Goal: Task Accomplishment & Management: Use online tool/utility

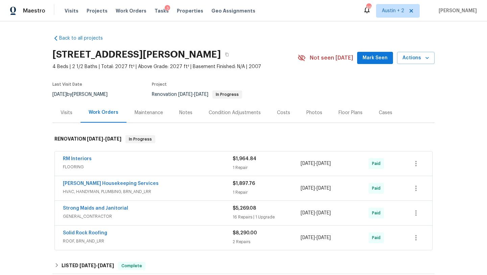
click at [378, 61] on span "Mark Seen" at bounding box center [375, 58] width 25 height 8
click at [156, 10] on span "Tasks" at bounding box center [162, 10] width 14 height 5
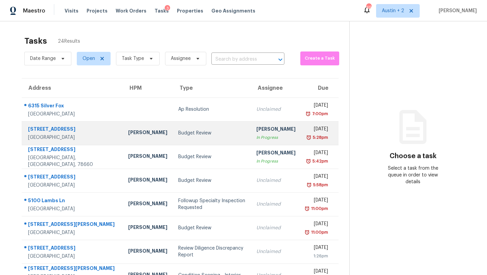
click at [173, 138] on td "Budget Review" at bounding box center [212, 133] width 78 height 24
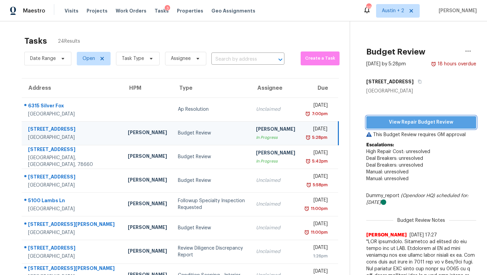
click at [385, 119] on span "View Repair Budget Review" at bounding box center [421, 122] width 99 height 8
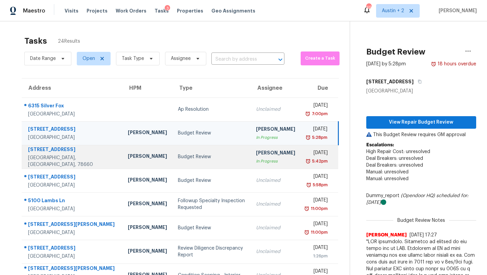
click at [178, 158] on div "Budget Review" at bounding box center [211, 156] width 67 height 7
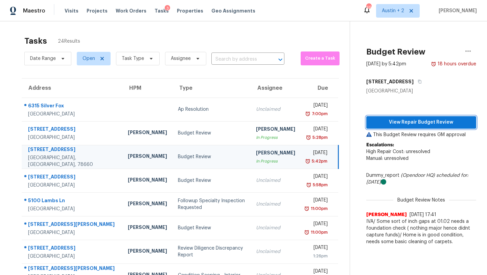
click at [400, 121] on span "View Repair Budget Review" at bounding box center [421, 122] width 99 height 8
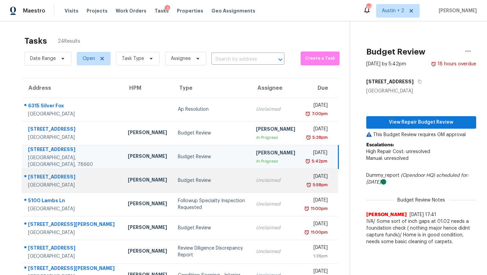
click at [178, 177] on div "Budget Review" at bounding box center [211, 180] width 67 height 7
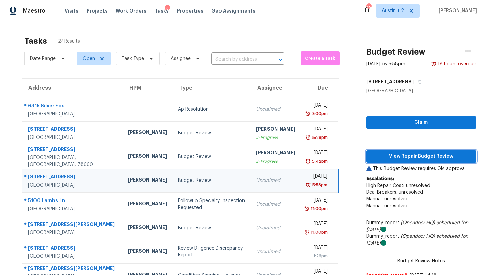
click at [382, 159] on span "View Repair Budget Review" at bounding box center [421, 156] width 99 height 8
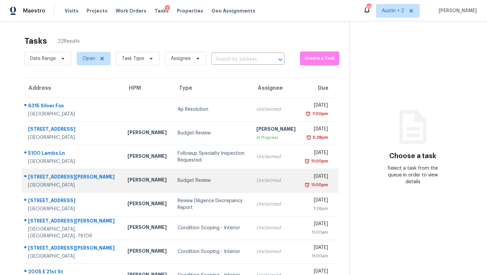
click at [192, 178] on div "Budget Review" at bounding box center [212, 180] width 68 height 7
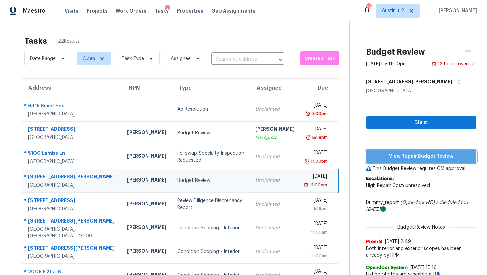
click at [371, 155] on span "View Repair Budget Review" at bounding box center [420, 156] width 99 height 8
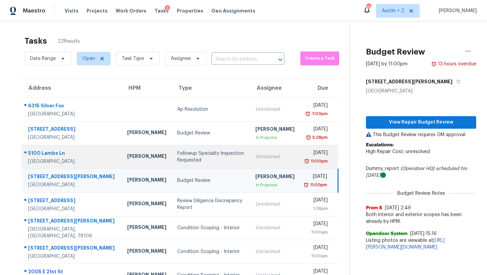
click at [185, 152] on div "Followup Specialty Inspection Requested" at bounding box center [210, 157] width 67 height 14
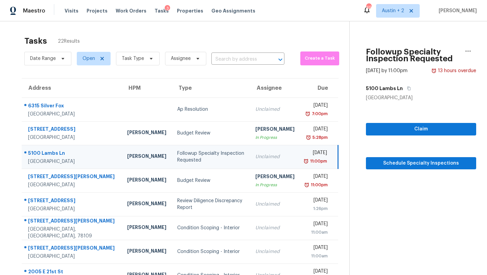
click at [381, 170] on section "Followup Specialty Inspection Requested [DATE] by 11:00pm 13 hours overdue [STR…" at bounding box center [412, 186] width 127 height 331
click at [381, 165] on span "Schedule Specialty Inspections" at bounding box center [420, 163] width 99 height 8
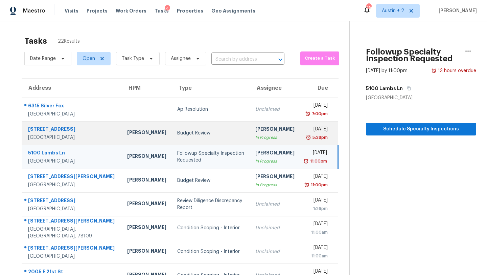
click at [172, 139] on td "Budget Review" at bounding box center [211, 133] width 78 height 24
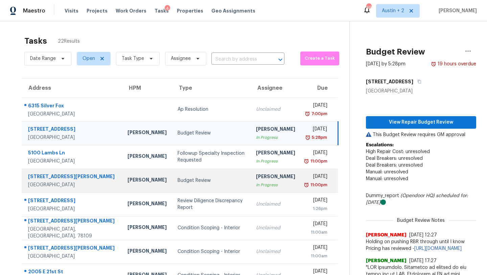
click at [178, 183] on div "Budget Review" at bounding box center [212, 180] width 68 height 7
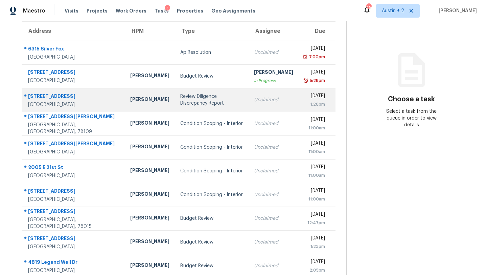
scroll to position [77, 0]
